Goal: Transaction & Acquisition: Purchase product/service

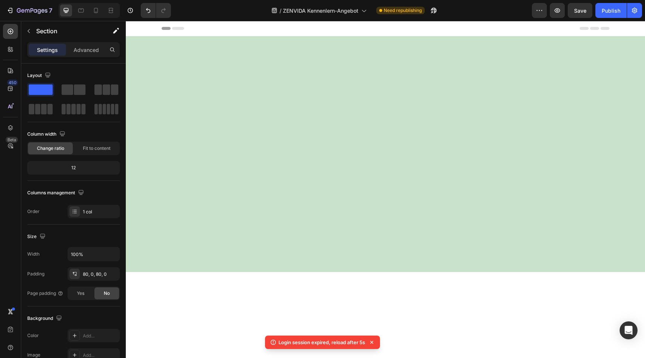
scroll to position [929, 0]
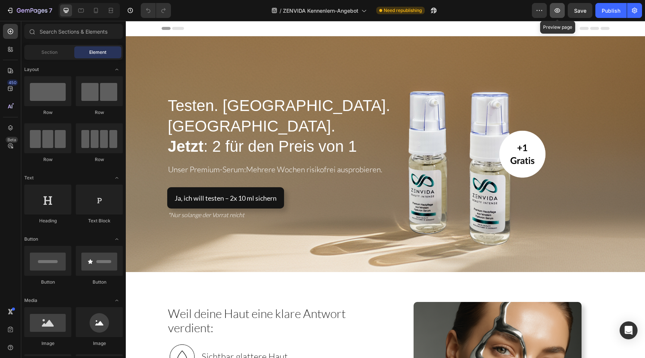
click at [563, 6] on button "button" at bounding box center [557, 10] width 15 height 15
click at [14, 7] on div "7" at bounding box center [29, 10] width 46 height 9
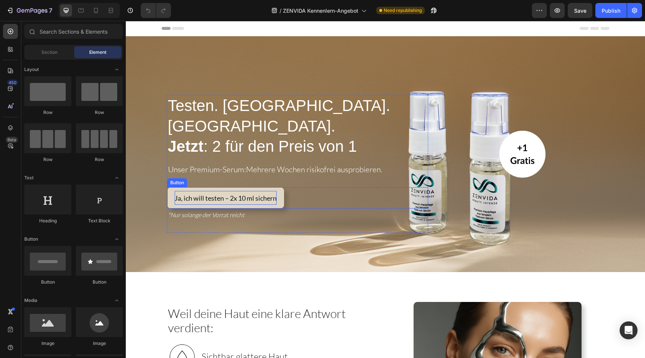
click at [242, 194] on span "Ja, ich will testen – 2x 10 ml sichern" at bounding box center [226, 198] width 102 height 8
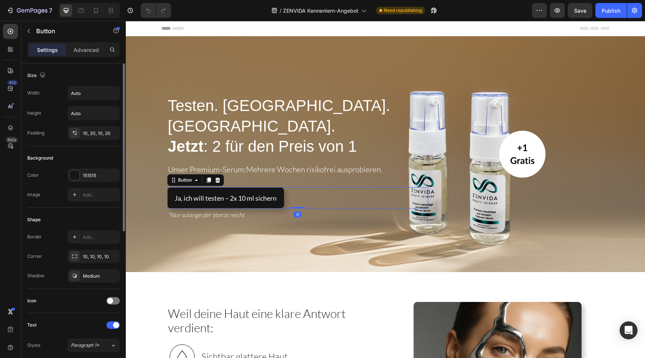
click at [89, 183] on div "Color 151515 Image Add..." at bounding box center [73, 184] width 93 height 33
click at [89, 179] on div "151515" at bounding box center [94, 174] width 52 height 13
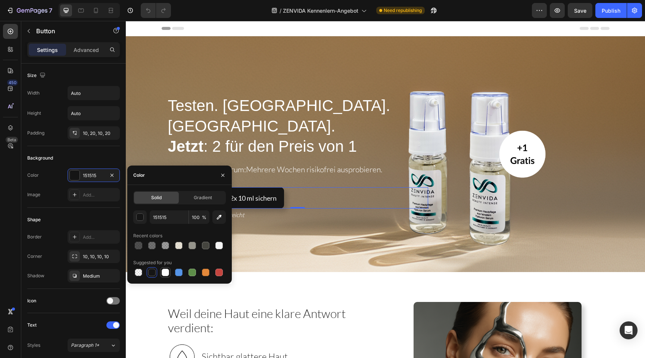
click at [165, 268] on div at bounding box center [165, 271] width 7 height 7
type input "FFFFFF"
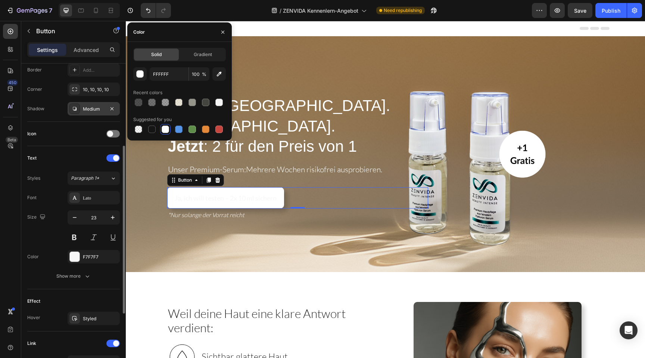
scroll to position [167, 0]
click at [87, 252] on div "F7F7F7" at bounding box center [94, 255] width 52 height 13
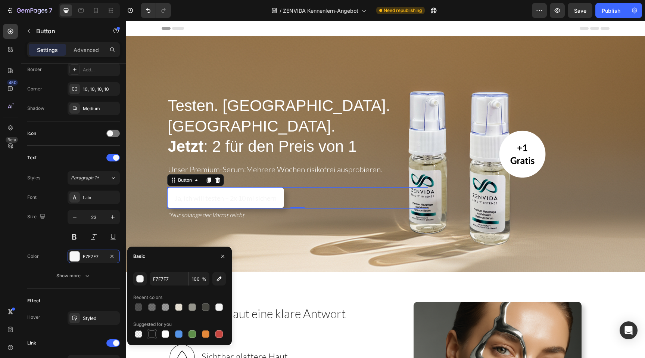
click at [153, 329] on div at bounding box center [151, 333] width 9 height 9
type input "151515"
click at [297, 164] on p "Unser Premium-Serum: Mehrere Wochen risikofrei ausprobieren." at bounding box center [298, 169] width 260 height 10
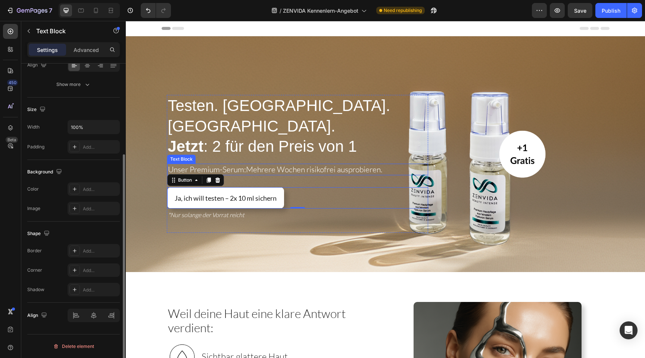
scroll to position [0, 0]
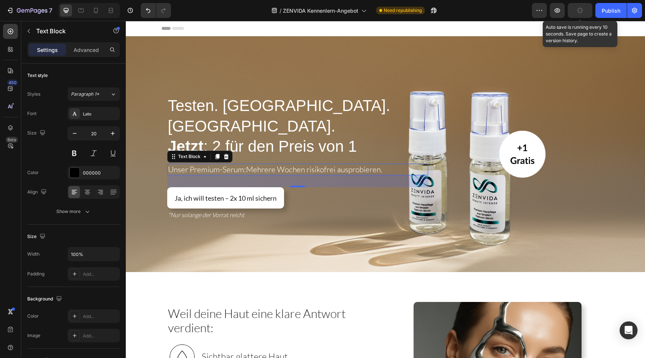
click at [590, 12] on button "button" at bounding box center [580, 10] width 25 height 15
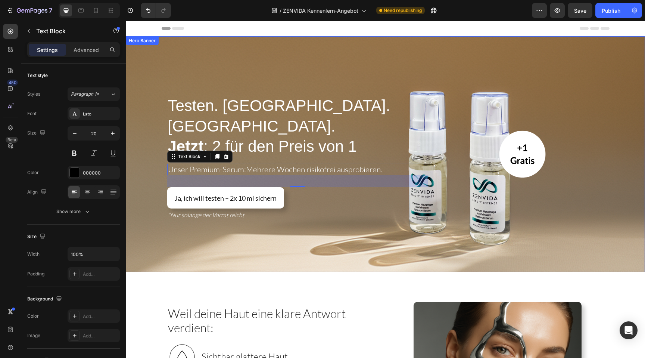
click at [469, 96] on div "Testen. Spüren. Verlieben. Jetzt : 2 für den Preis von 1 Heading Unser Premium-…" at bounding box center [386, 153] width 456 height 157
